Goal: Find specific page/section

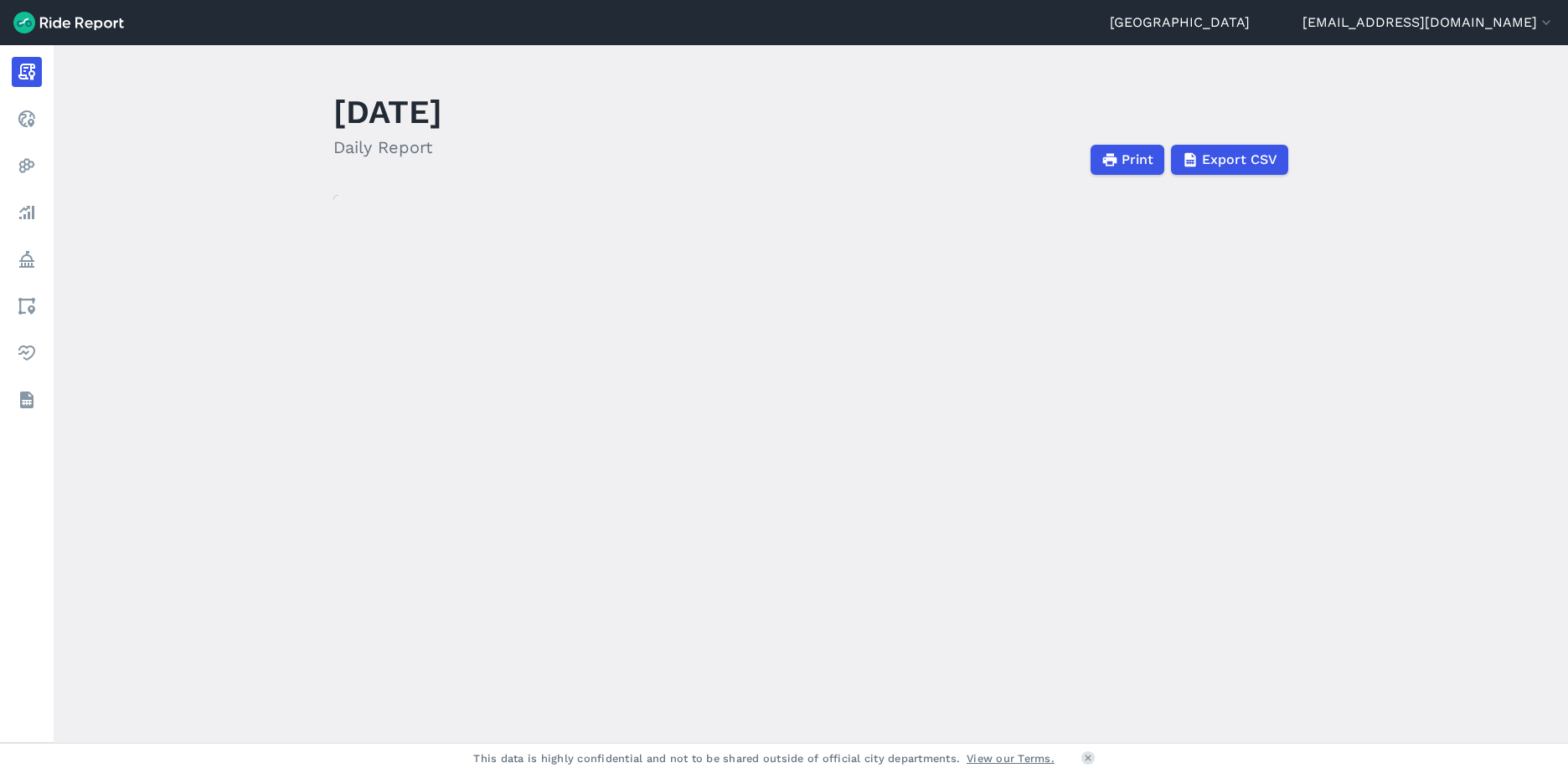
click at [41, 172] on link "Heatmaps" at bounding box center [26, 166] width 30 height 30
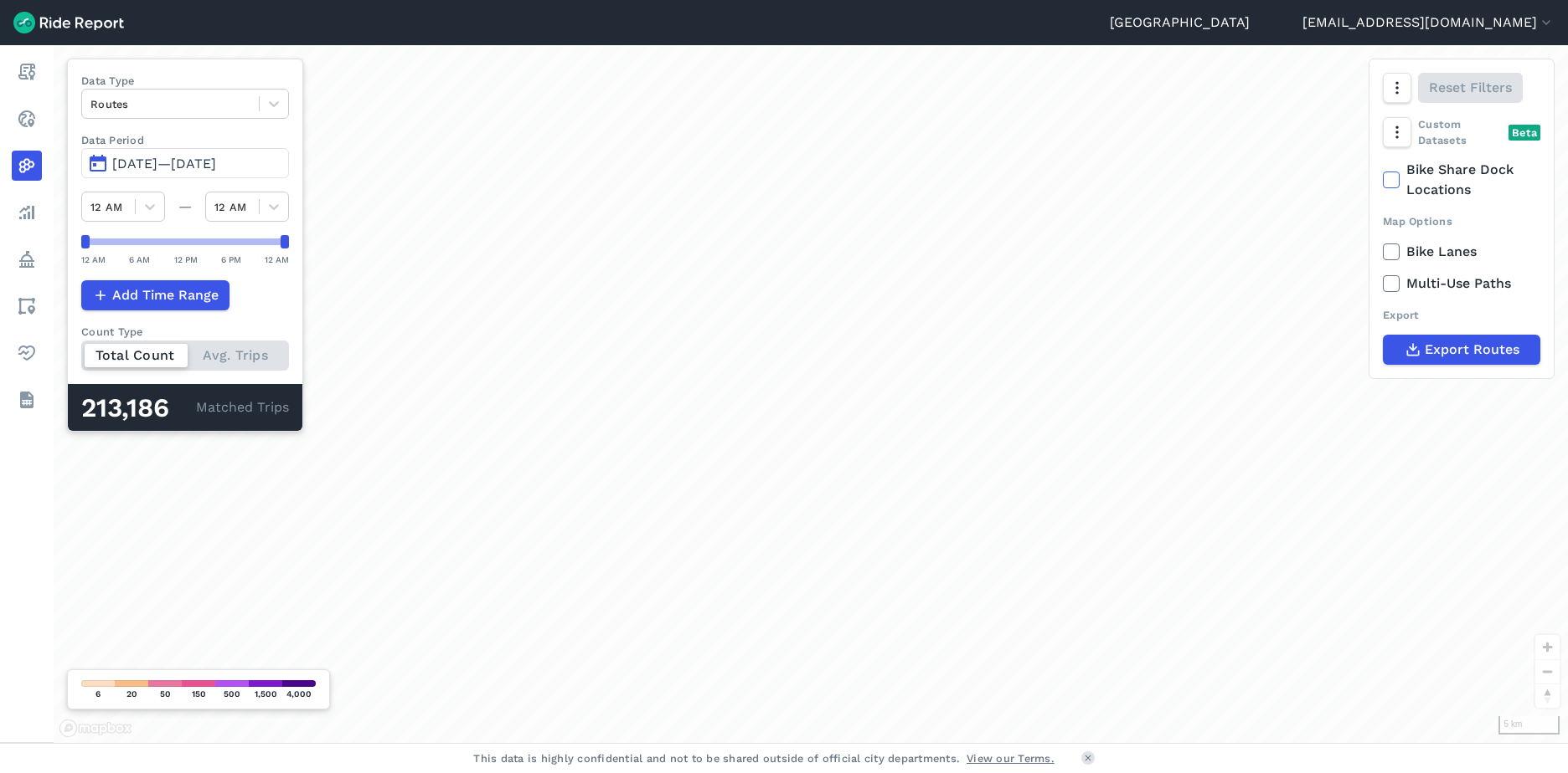
click at [301, 102] on div "Data Type Routes Data Period Jun 18, 2025—[DATE] 12 AM — 12 AM 12 AM 6 AM 12 PM…" at bounding box center [185, 244] width 236 height 373
click at [288, 103] on div at bounding box center [273, 104] width 28 height 28
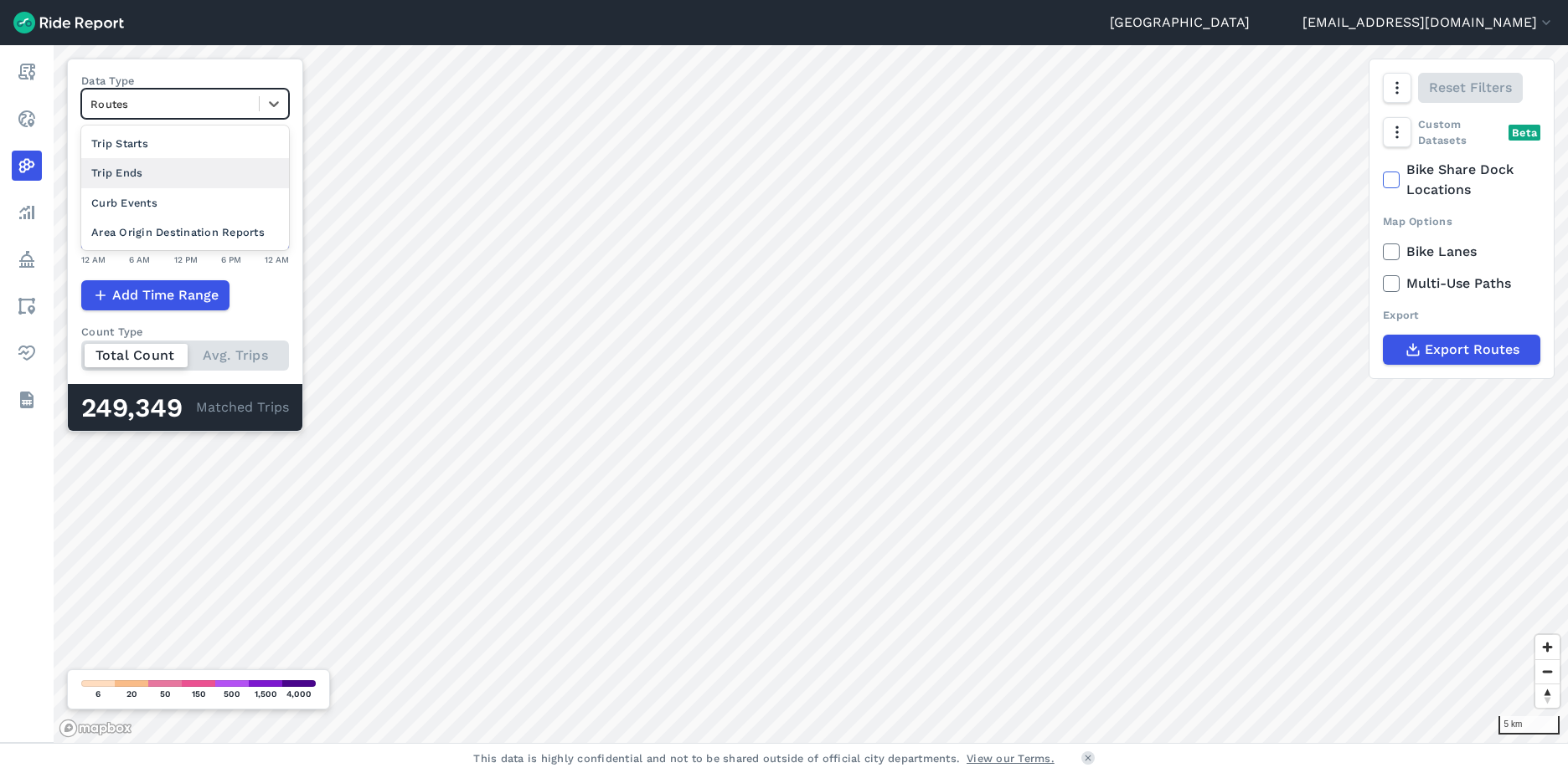
click at [192, 201] on div "Curb Events" at bounding box center [184, 203] width 207 height 29
